Goal: Transaction & Acquisition: Purchase product/service

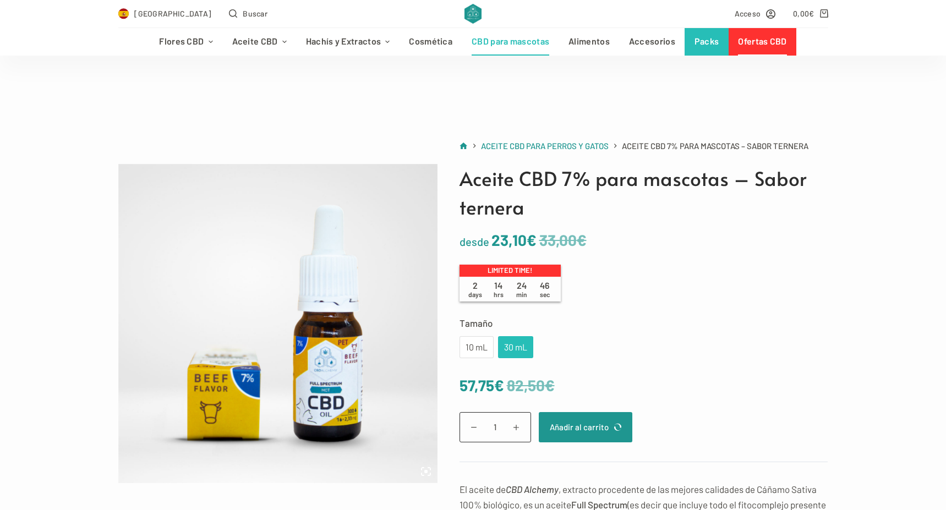
scroll to position [101, 0]
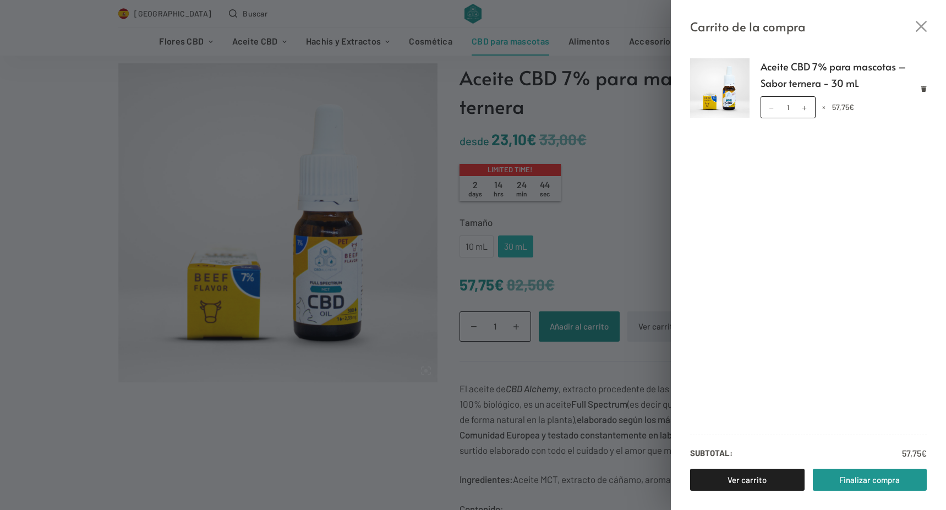
click at [631, 223] on div "Carrito de la compra Aceite CBD 7% para mascotas – Sabor ternera - 30 mL Aceite…" at bounding box center [473, 255] width 946 height 510
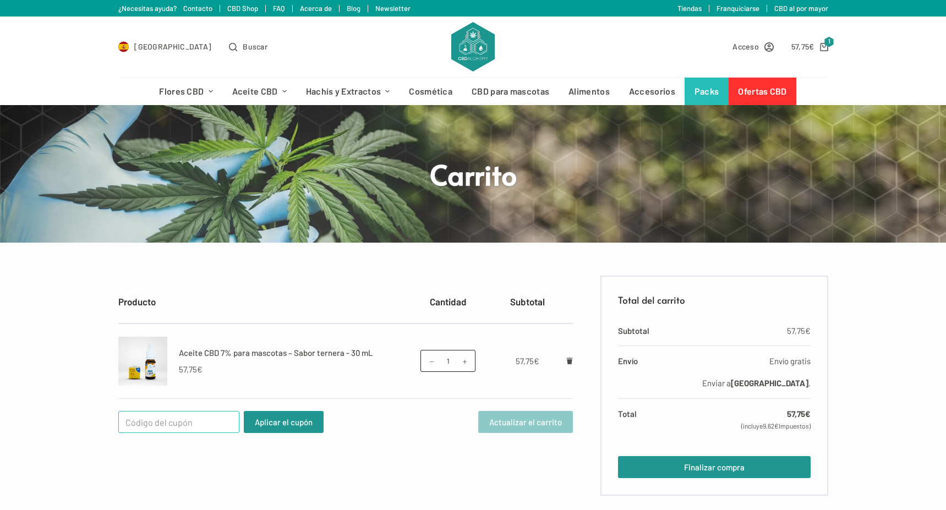
click at [140, 426] on input "Cupón:" at bounding box center [178, 422] width 121 height 22
type input "WELCOME25"
click at [287, 424] on button "Aplicar el cupón" at bounding box center [284, 422] width 80 height 22
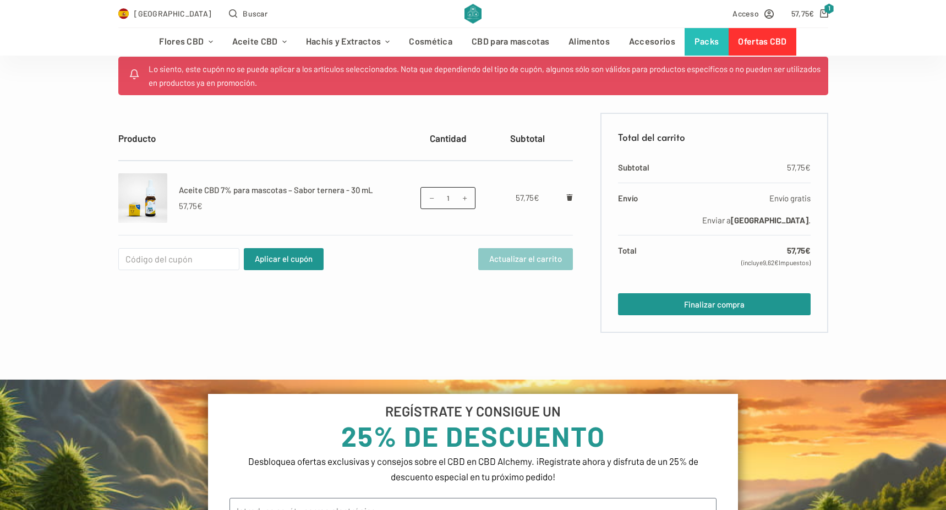
scroll to position [221, 0]
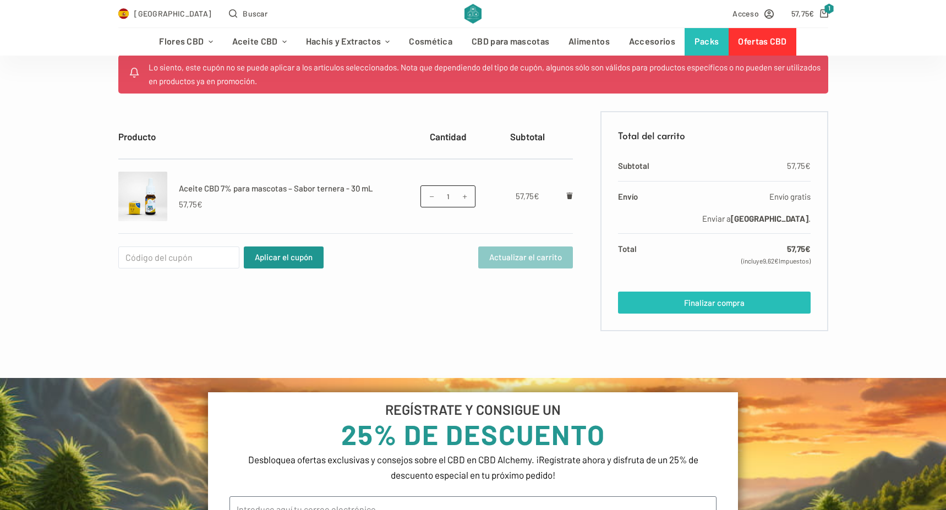
click at [723, 297] on link "Finalizar compra" at bounding box center [714, 303] width 192 height 22
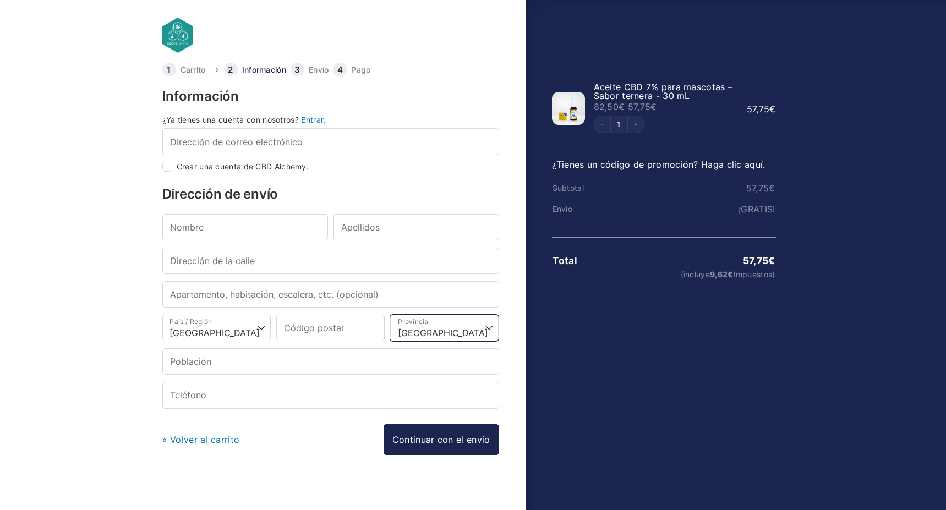
select select "M"
type input "28027"
type input "[GEOGRAPHIC_DATA]"
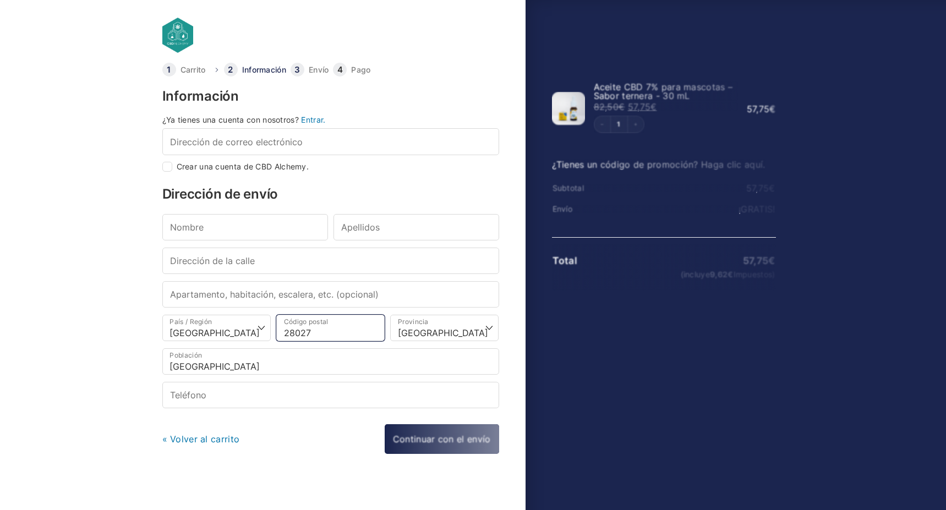
type input "28027"
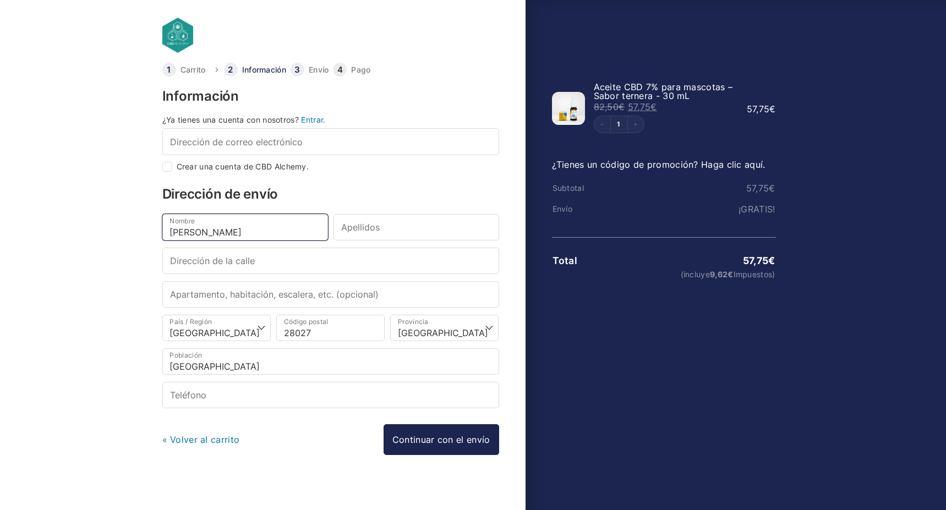
type input "[PERSON_NAME]"
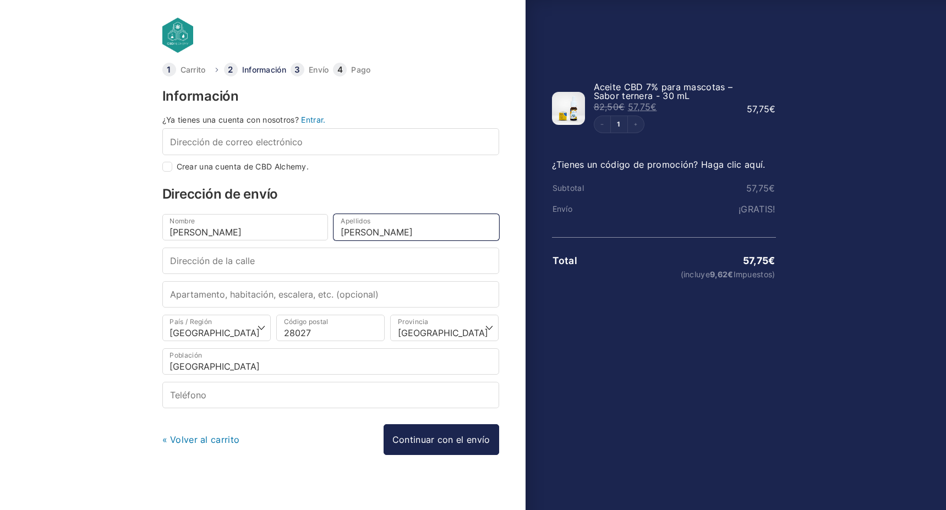
type input "[PERSON_NAME]"
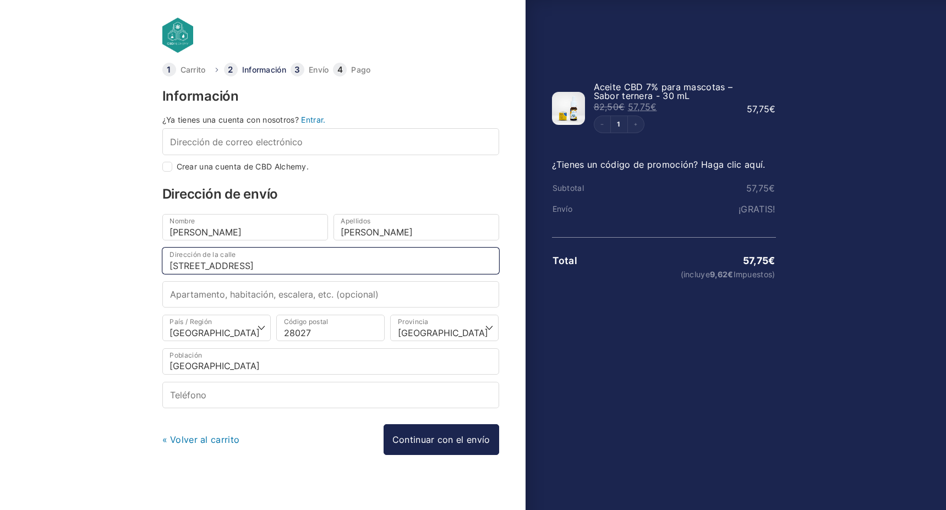
type input "[STREET_ADDRESS]"
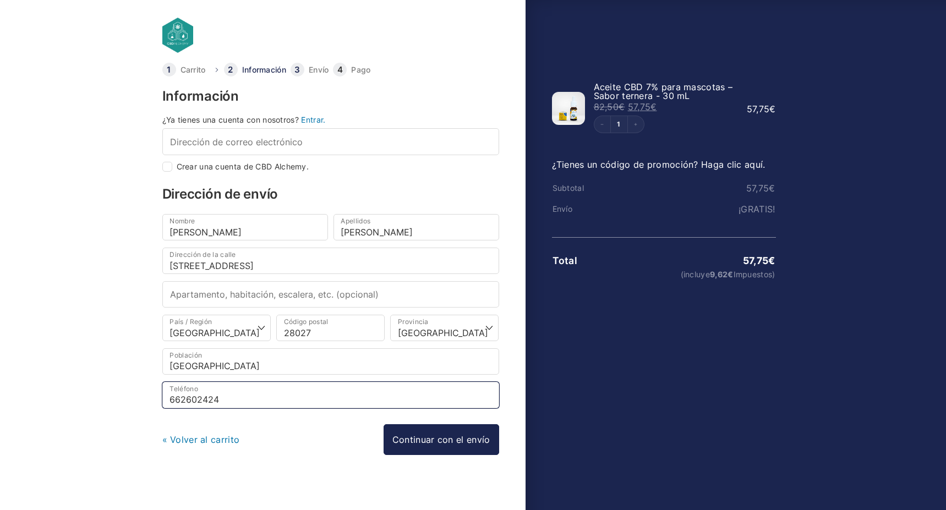
type input "662602424"
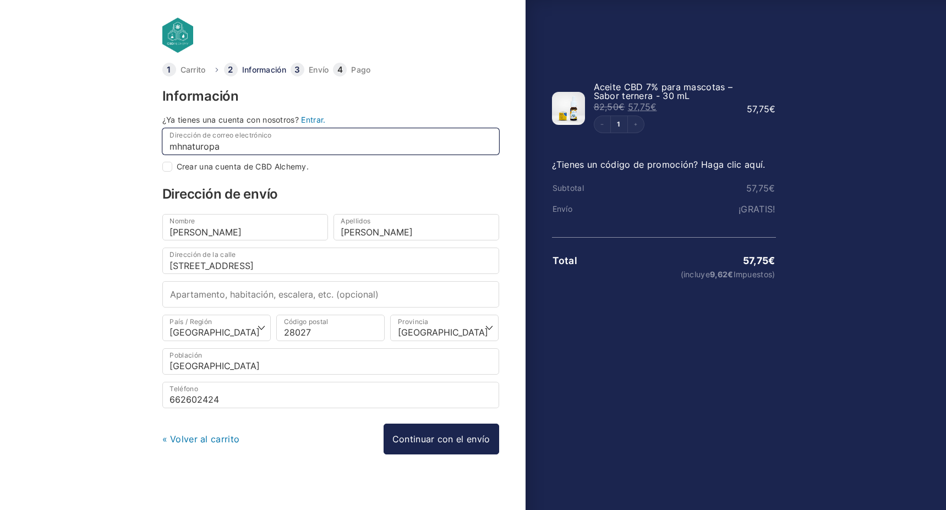
type input "mhnaturopat"
checkbox input "true"
type input "[EMAIL_ADDRESS][DOMAIN_NAME]"
click at [168, 168] on input "Crear una cuenta de CBD Alchemy." at bounding box center [167, 167] width 10 height 10
checkbox input "false"
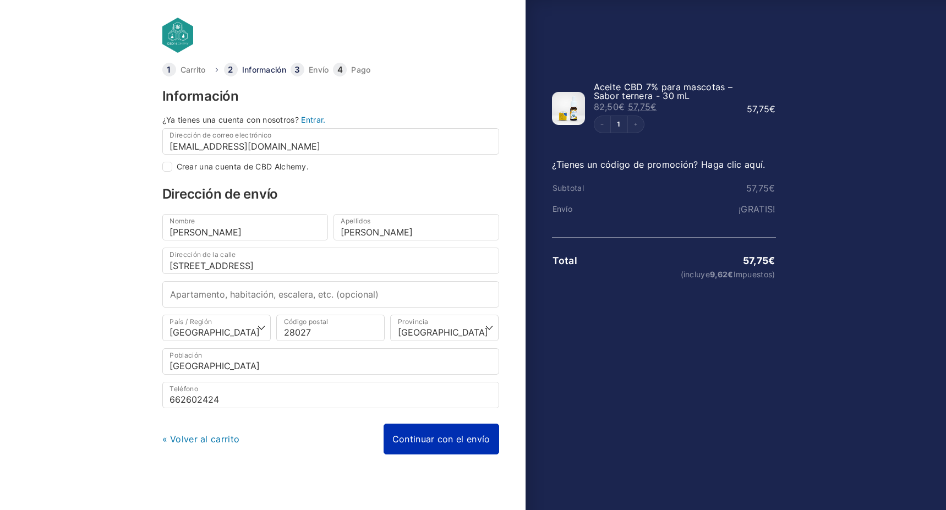
click at [462, 448] on link "Continuar con el envío" at bounding box center [442, 439] width 116 height 31
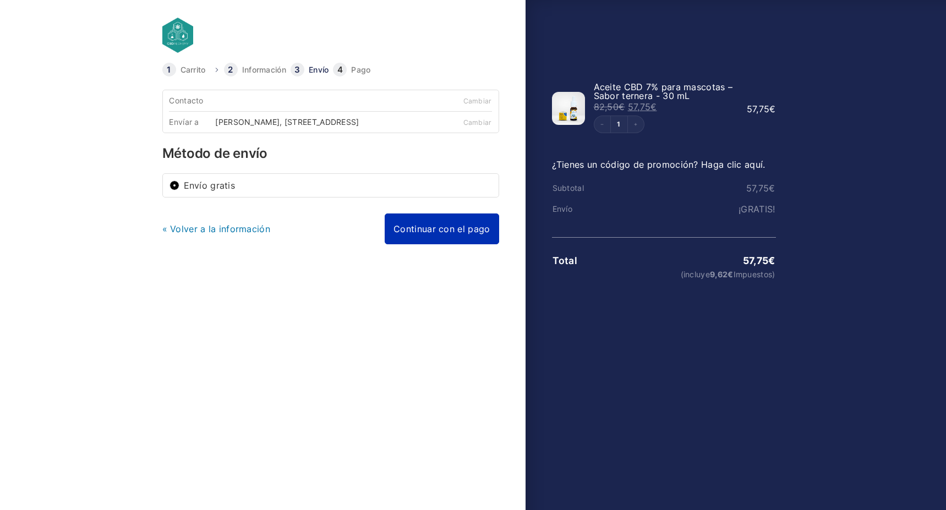
click at [461, 238] on link "Continuar con el pago" at bounding box center [442, 229] width 114 height 31
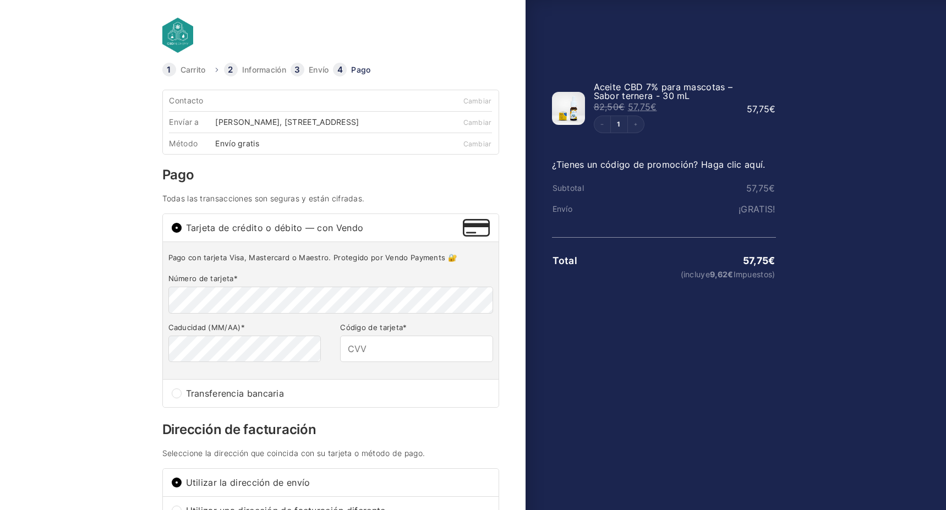
scroll to position [1, 0]
click at [362, 356] on input "Código de tarjeta *" at bounding box center [416, 348] width 152 height 26
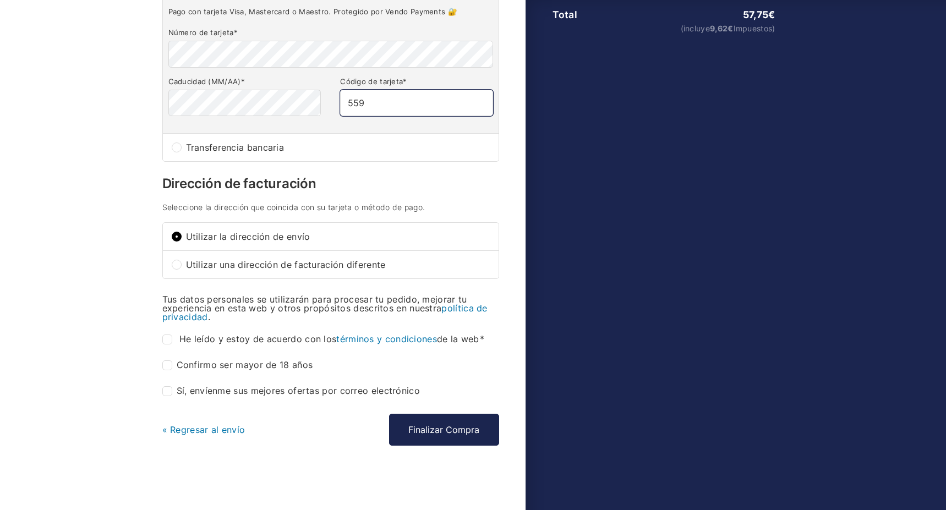
scroll to position [252, 0]
type input "559"
click at [165, 339] on input "He leído y estoy de acuerdo con los términos y condiciones de la web *" at bounding box center [167, 340] width 10 height 10
checkbox input "true"
click at [165, 362] on input "Confirmo ser mayor de 18 años *" at bounding box center [167, 366] width 10 height 10
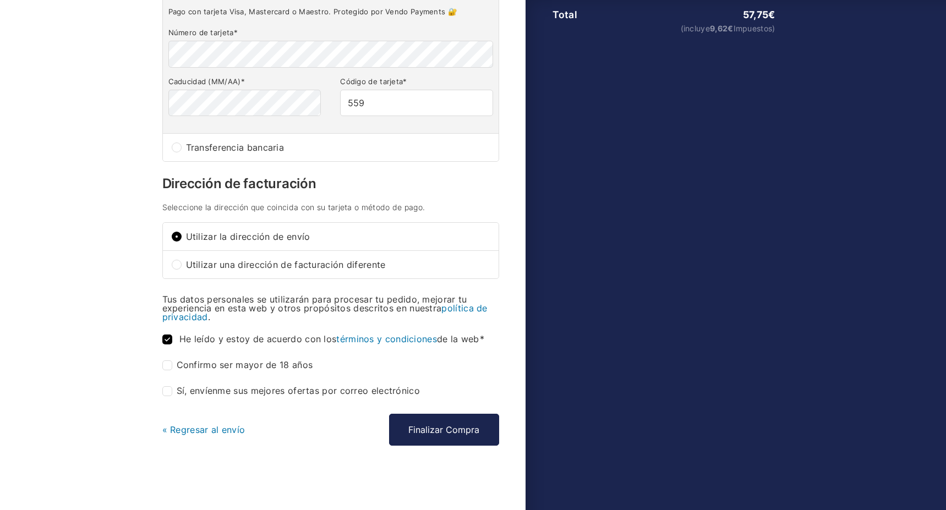
checkbox input "true"
click at [455, 434] on button "Finalizar Compra" at bounding box center [444, 430] width 110 height 32
